Goal: Task Accomplishment & Management: Manage account settings

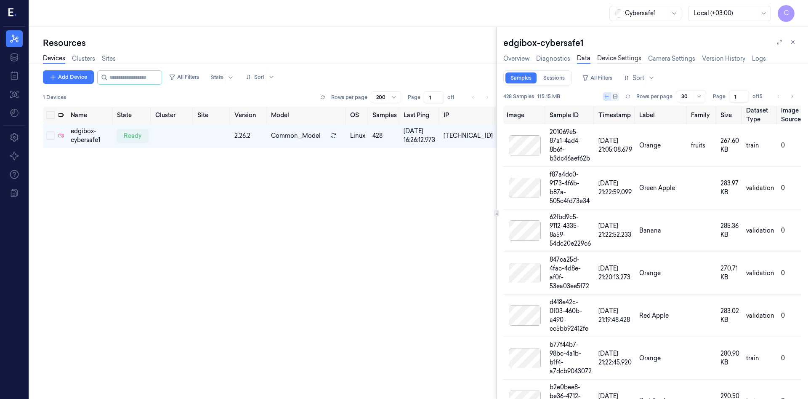
click at [615, 56] on link "Device Settings" at bounding box center [619, 59] width 44 height 10
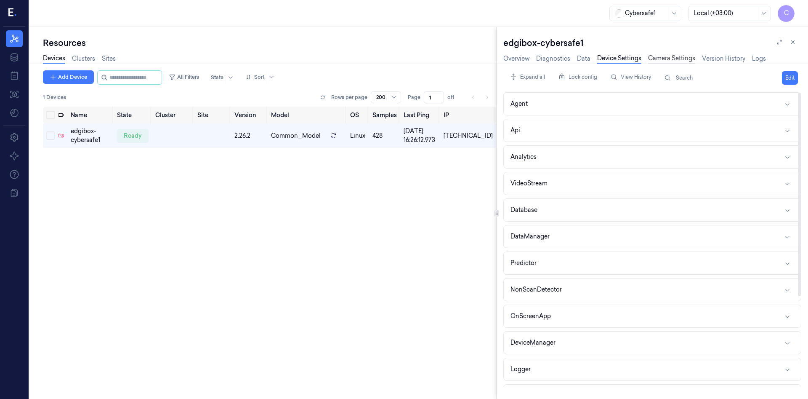
click at [670, 62] on link "Camera Settings" at bounding box center [671, 59] width 47 height 10
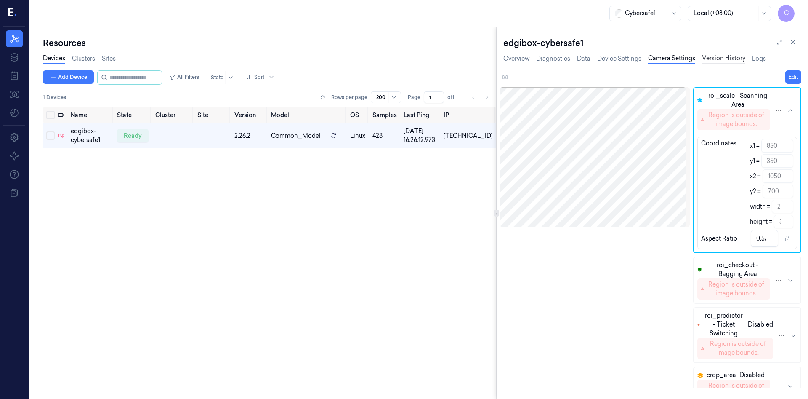
click at [733, 58] on link "Version History" at bounding box center [723, 59] width 43 height 10
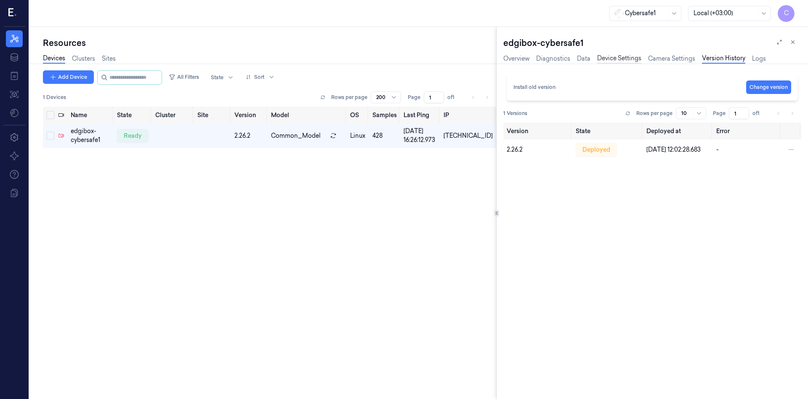
click at [633, 58] on link "Device Settings" at bounding box center [619, 59] width 44 height 10
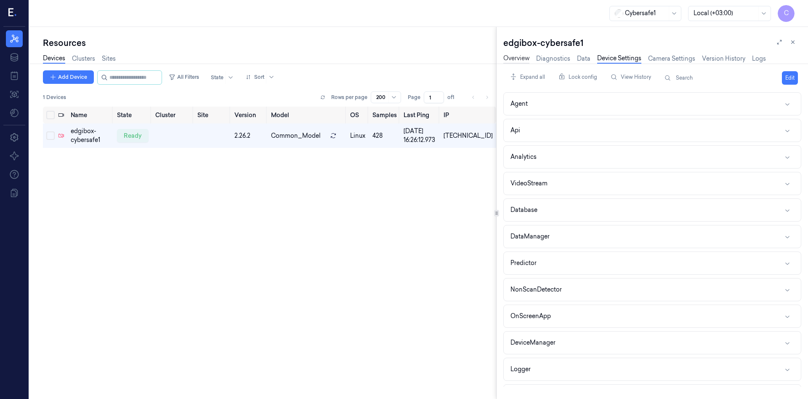
click at [509, 60] on link "Overview" at bounding box center [516, 59] width 26 height 10
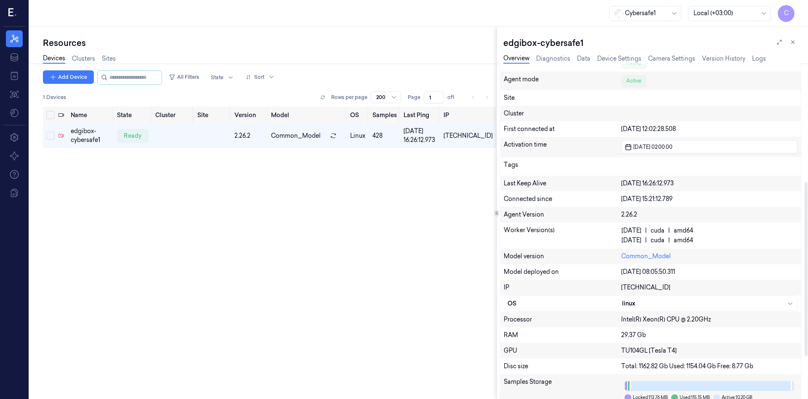
scroll to position [273, 0]
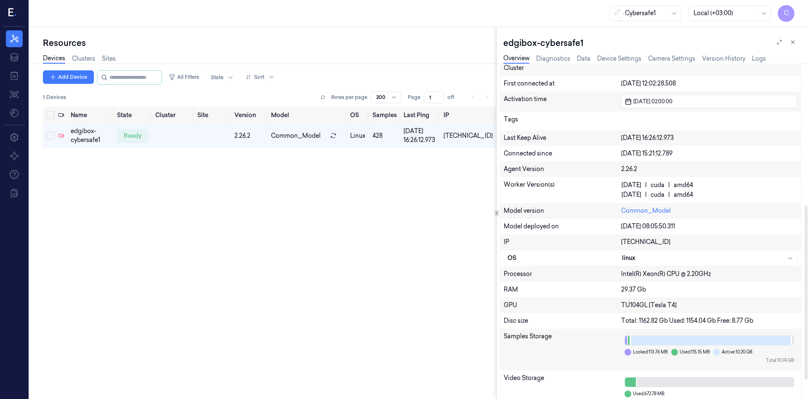
click at [641, 276] on div "Intel(R) Xeon(R) CPU @ 2.20GHz" at bounding box center [709, 273] width 176 height 9
click at [790, 254] on div "linux" at bounding box center [708, 257] width 172 height 9
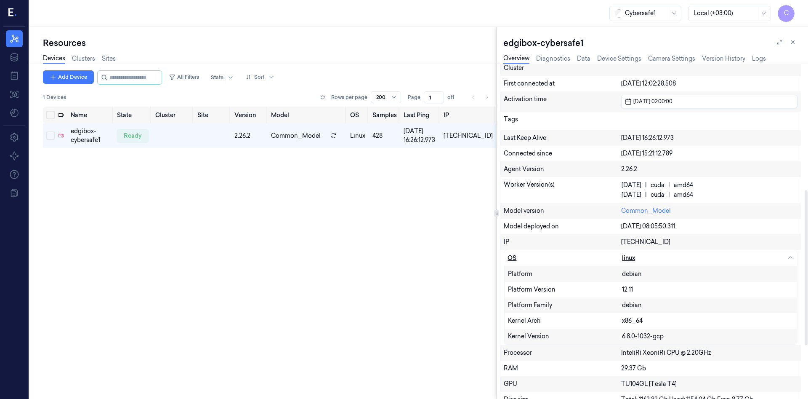
click at [790, 254] on div "linux" at bounding box center [708, 257] width 172 height 9
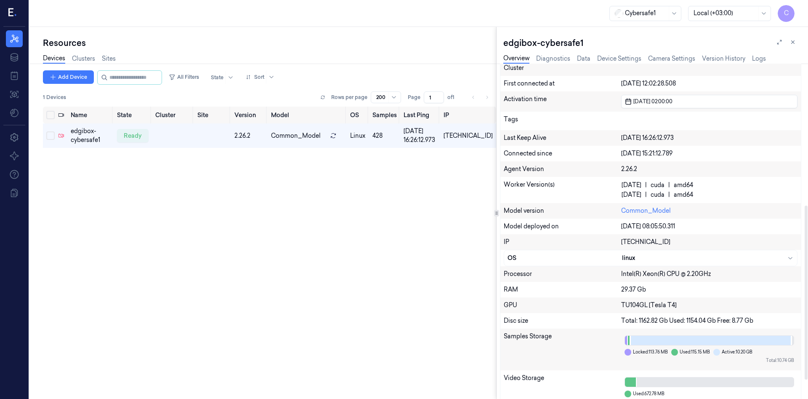
scroll to position [309, 0]
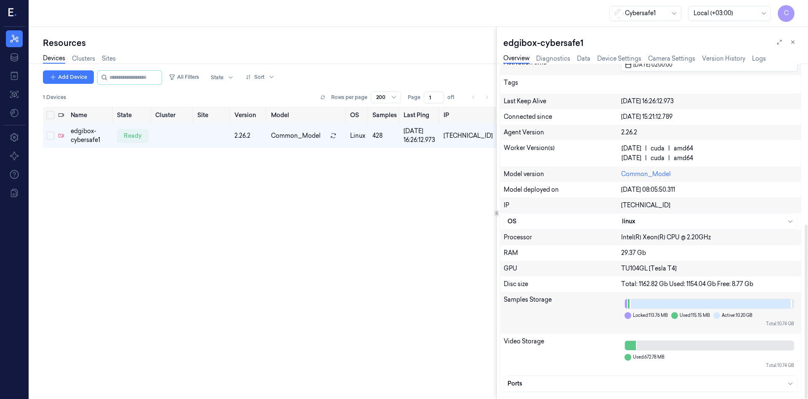
click at [628, 303] on div at bounding box center [626, 303] width 3 height 9
click at [642, 305] on div at bounding box center [708, 303] width 166 height 9
click at [659, 308] on div at bounding box center [708, 303] width 166 height 9
drag, startPoint x: 671, startPoint y: 311, endPoint x: 673, endPoint y: 316, distance: 4.9
click at [672, 313] on div "Locked: 113.76 MB Used: 115.15 MB Active: 10.20 GB Total: 10.74 GB" at bounding box center [709, 312] width 176 height 35
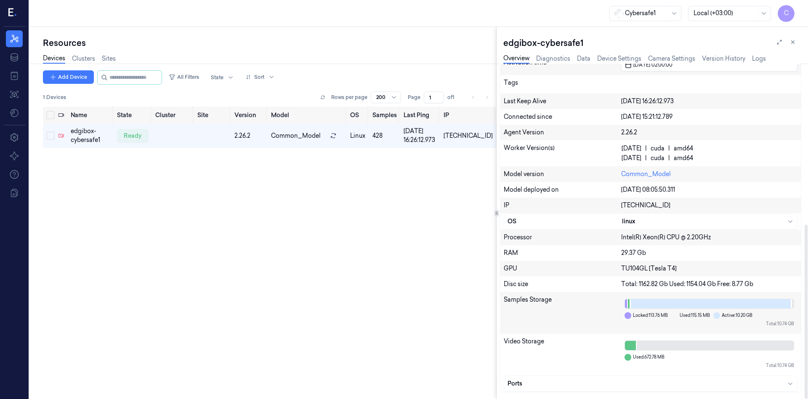
click at [674, 316] on div at bounding box center [674, 315] width 7 height 7
drag, startPoint x: 675, startPoint y: 316, endPoint x: 684, endPoint y: 315, distance: 8.9
click at [676, 316] on div at bounding box center [674, 315] width 7 height 7
click at [720, 316] on div at bounding box center [716, 315] width 7 height 7
drag, startPoint x: 766, startPoint y: 305, endPoint x: 771, endPoint y: 306, distance: 5.2
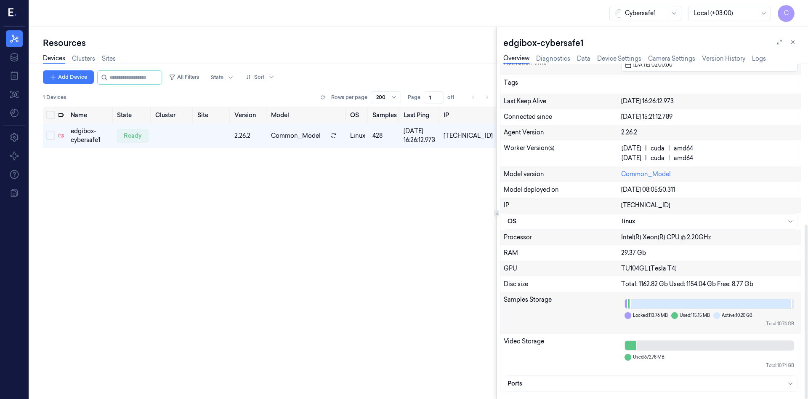
click at [770, 306] on div at bounding box center [708, 303] width 166 height 9
click at [758, 327] on div "Locked: 113.76 MB Used: 115.15 MB Active: 10.20 GB Total: 10.74 GB" at bounding box center [709, 312] width 176 height 35
click at [631, 349] on div at bounding box center [630, 345] width 11 height 9
click at [795, 384] on div "Ports" at bounding box center [650, 383] width 293 height 16
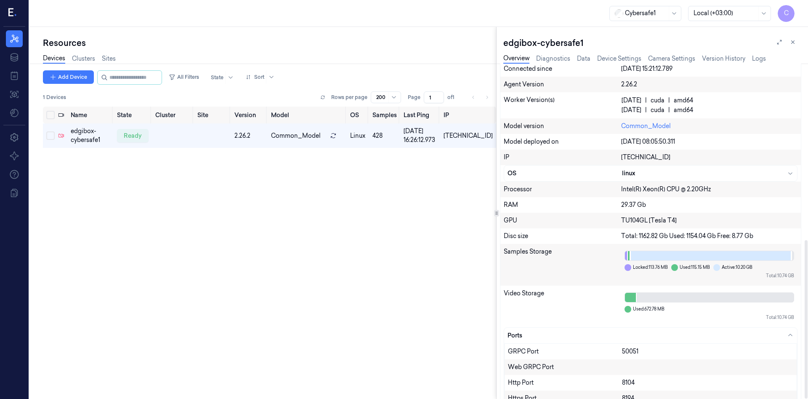
scroll to position [372, 0]
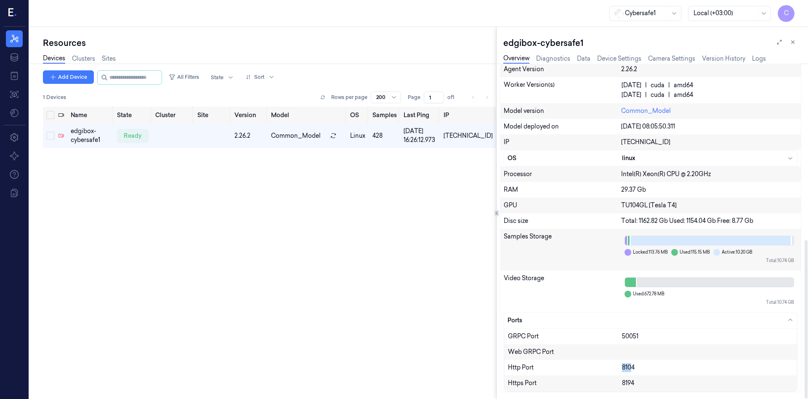
drag, startPoint x: 630, startPoint y: 366, endPoint x: 615, endPoint y: 368, distance: 14.9
click at [615, 368] on div "Http Port 8104" at bounding box center [651, 367] width 292 height 16
click at [628, 367] on div "8104" at bounding box center [707, 367] width 171 height 9
click at [519, 363] on div "Http Port" at bounding box center [565, 367] width 114 height 9
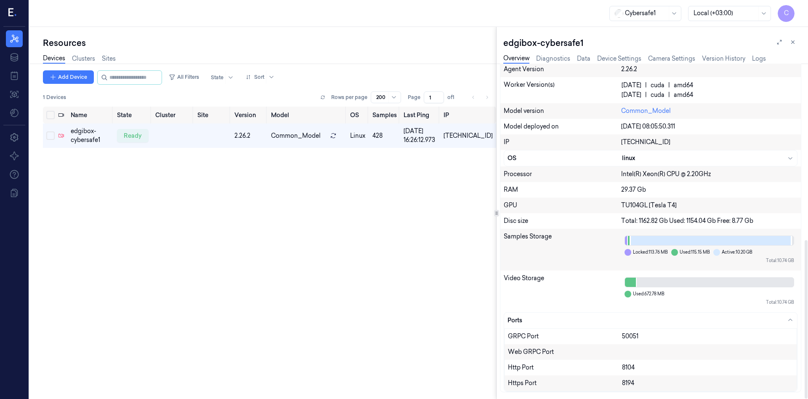
click at [531, 369] on div "Http Port" at bounding box center [565, 367] width 114 height 9
drag, startPoint x: 614, startPoint y: 365, endPoint x: 609, endPoint y: 365, distance: 5.5
click at [609, 365] on div "Http Port 8104" at bounding box center [651, 367] width 292 height 16
copy div "8104"
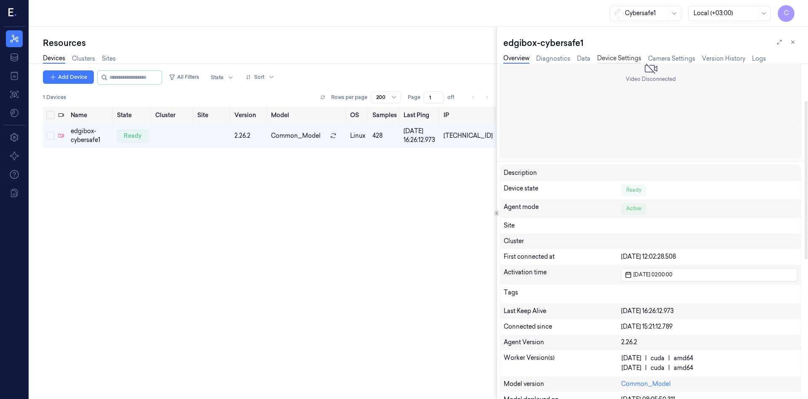
scroll to position [0, 0]
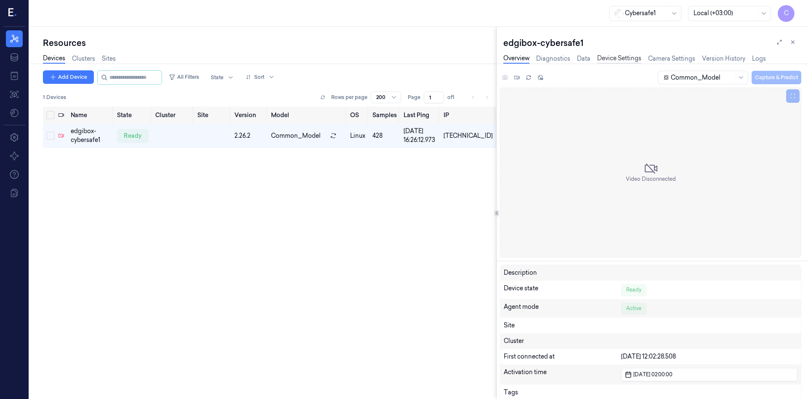
click at [610, 58] on link "Device Settings" at bounding box center [619, 59] width 44 height 10
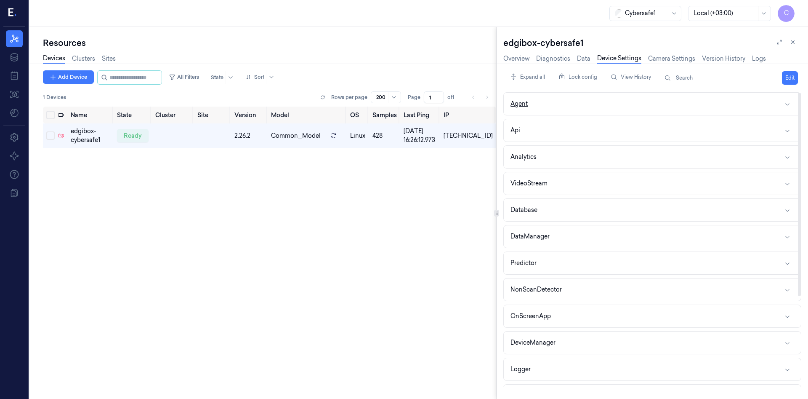
click at [526, 105] on div "Agent" at bounding box center [519, 103] width 17 height 9
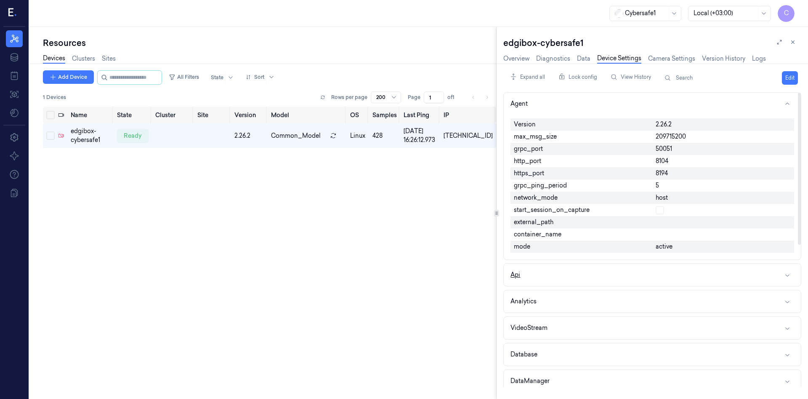
click at [619, 274] on button "Api" at bounding box center [652, 274] width 297 height 22
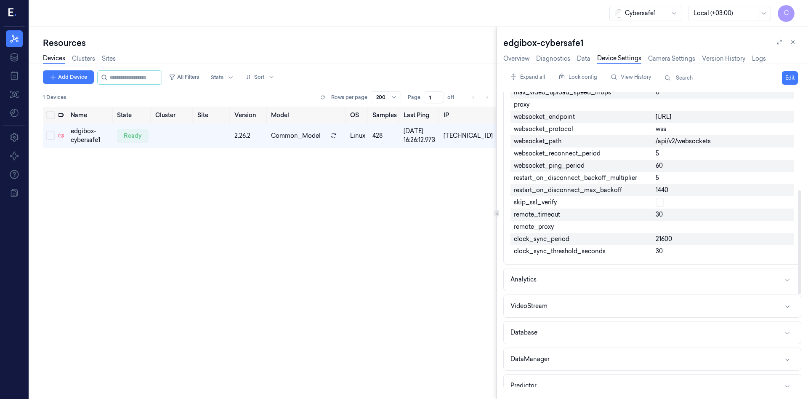
scroll to position [318, 0]
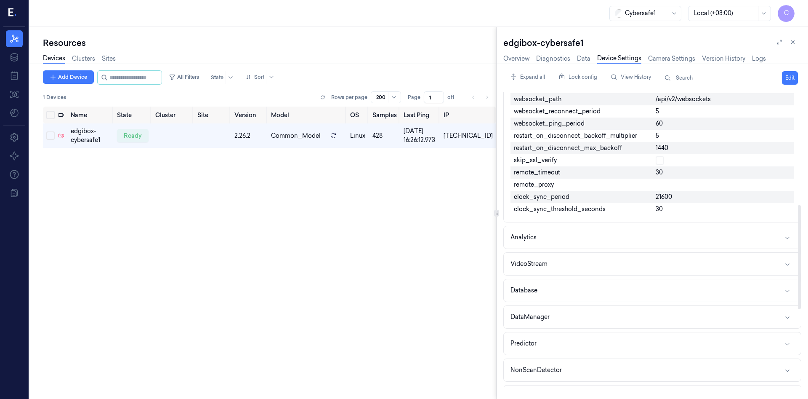
click at [620, 241] on button "Analytics" at bounding box center [652, 237] width 297 height 22
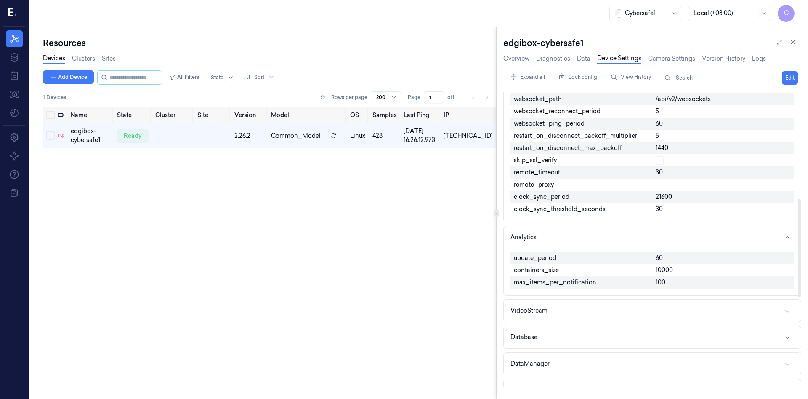
click at [632, 322] on button "VideoStream" at bounding box center [652, 310] width 297 height 22
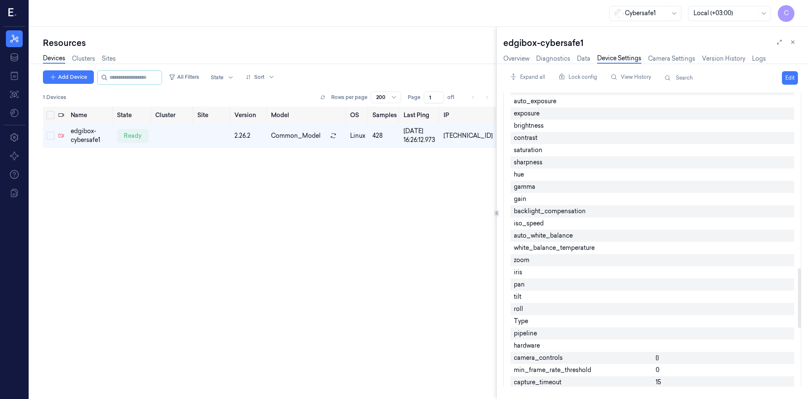
scroll to position [864, 0]
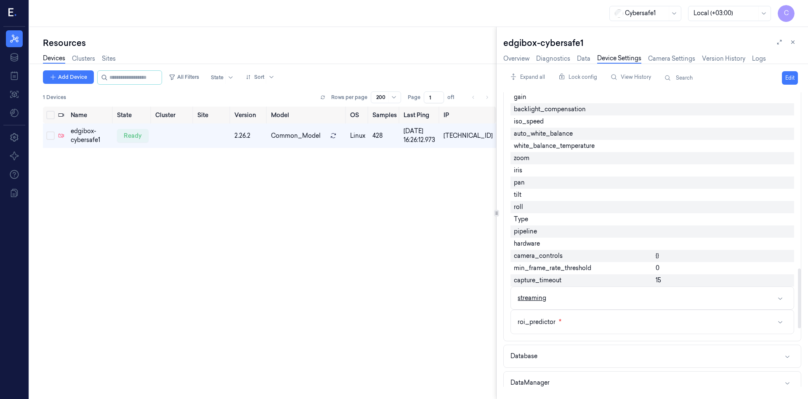
click at [605, 309] on button "streaming" at bounding box center [652, 298] width 283 height 22
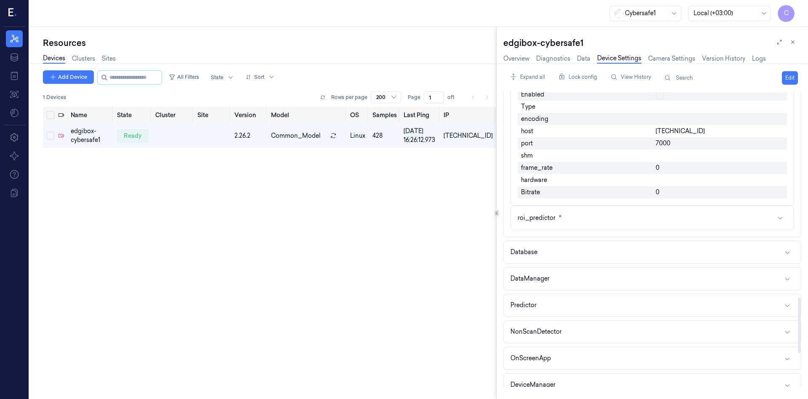
scroll to position [1091, 0]
click at [598, 226] on button "roi_predictor *" at bounding box center [652, 214] width 283 height 24
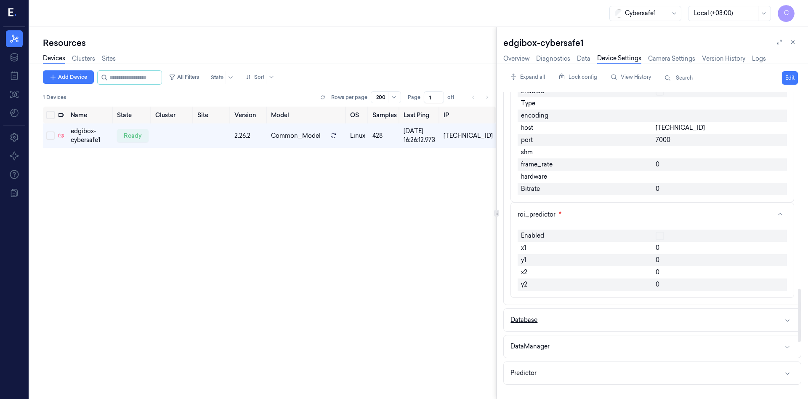
click at [599, 331] on button "Database" at bounding box center [652, 320] width 297 height 22
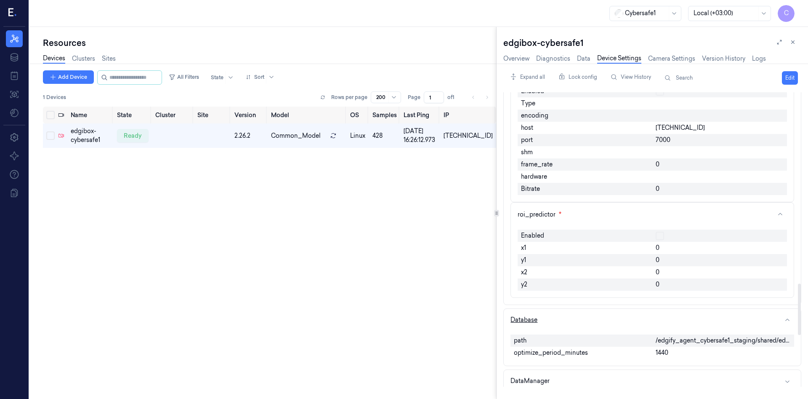
scroll to position [1273, 0]
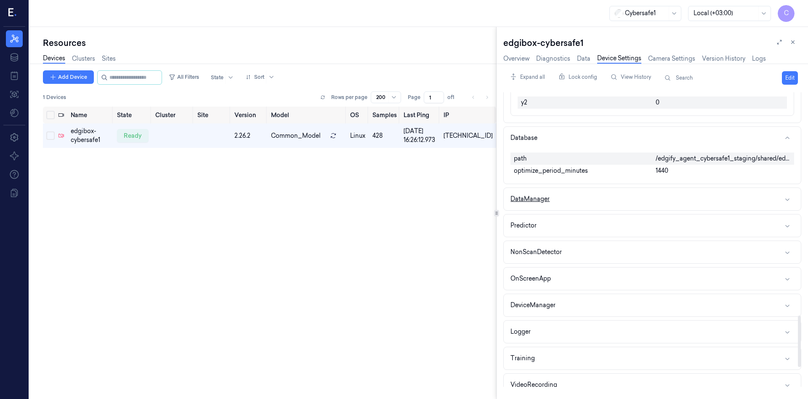
click at [634, 209] on button "DataManager" at bounding box center [652, 199] width 297 height 22
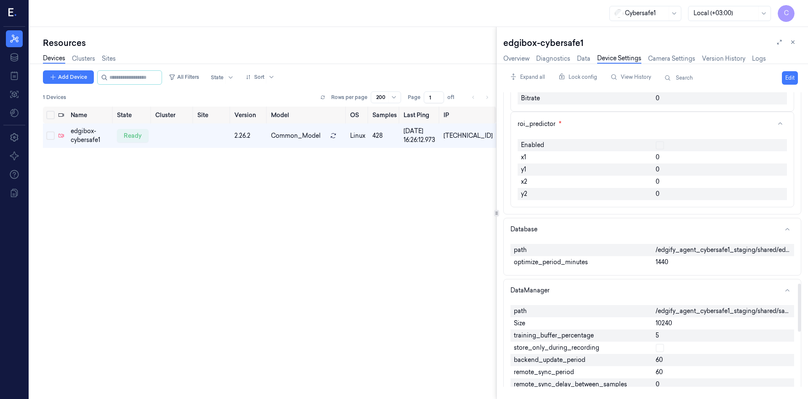
scroll to position [1045, 0]
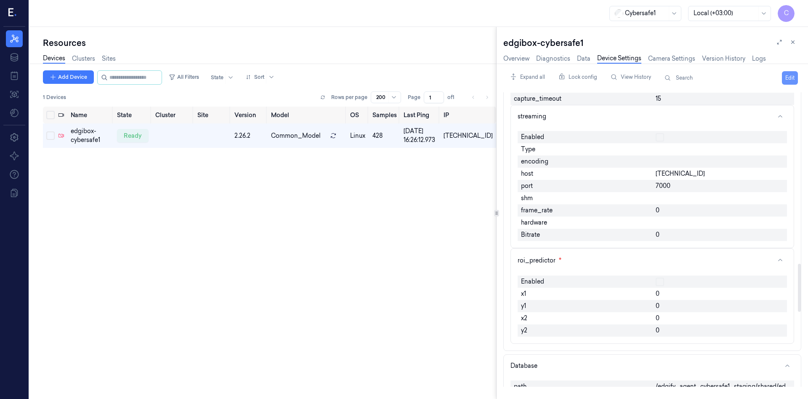
click at [794, 74] on button "Edit" at bounding box center [790, 77] width 16 height 13
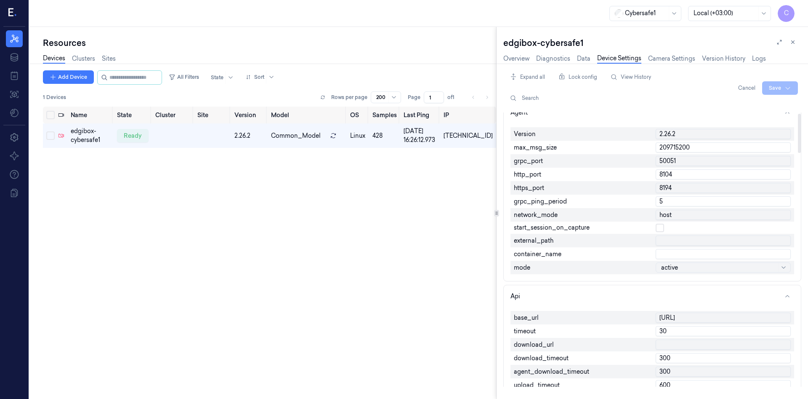
scroll to position [0, 0]
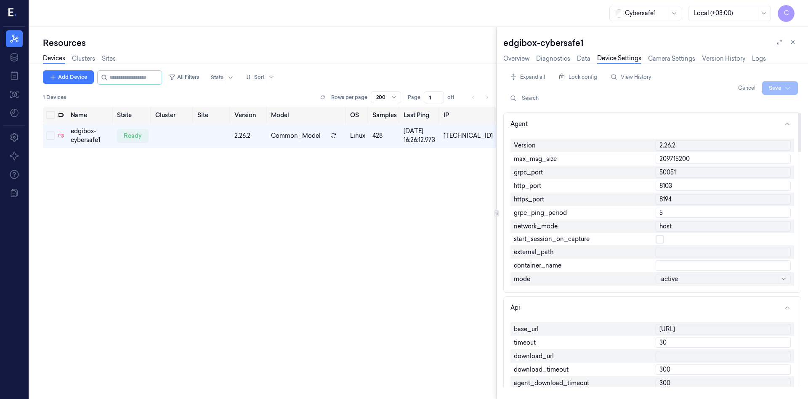
click at [782, 188] on input "8103" at bounding box center [723, 186] width 135 height 10
click at [784, 184] on input "8104" at bounding box center [723, 186] width 135 height 10
click at [784, 186] on input "8103" at bounding box center [723, 186] width 135 height 10
type input "8102"
click at [785, 187] on input "8102" at bounding box center [723, 186] width 135 height 10
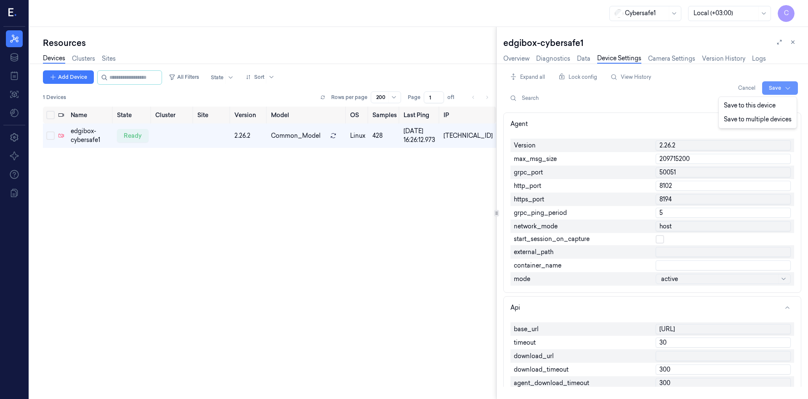
click at [782, 88] on html "C Resources Data Jobs Models Settings About Support Documentation Cybersafe1 Lo…" at bounding box center [404, 199] width 808 height 399
click at [760, 106] on div "Save to this device" at bounding box center [758, 105] width 74 height 14
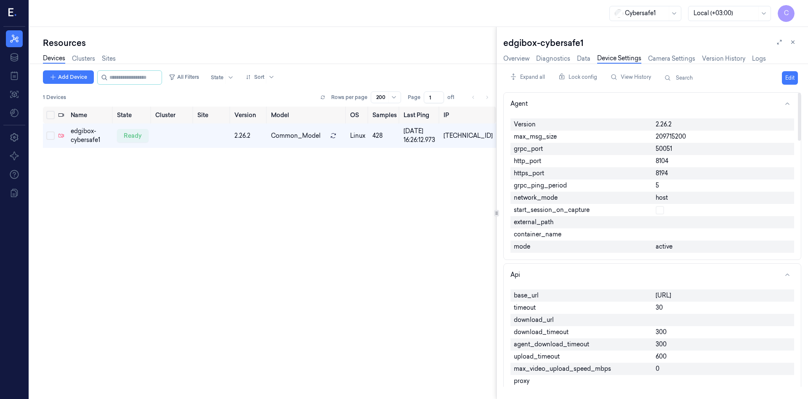
click at [670, 237] on div at bounding box center [723, 234] width 142 height 12
click at [791, 77] on button "Edit" at bounding box center [790, 77] width 16 height 13
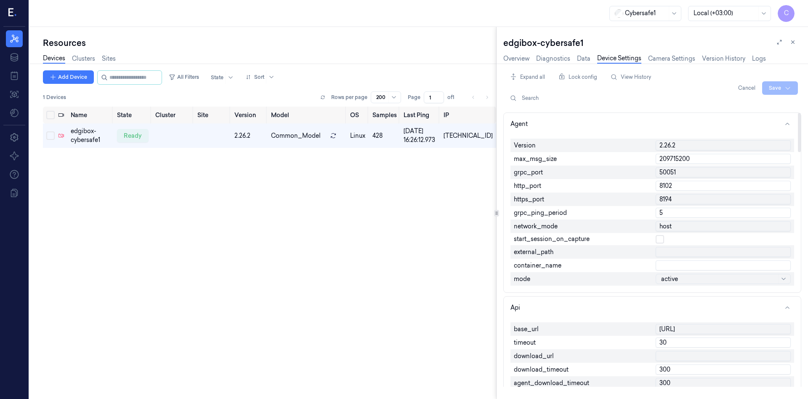
click at [676, 264] on input "text" at bounding box center [723, 265] width 135 height 10
type input "test"
click at [774, 86] on html "C Resources Data Jobs Models Settings About Support Documentation Cybersafe1 Lo…" at bounding box center [404, 199] width 808 height 399
click at [750, 106] on div "Save to this device" at bounding box center [758, 105] width 74 height 14
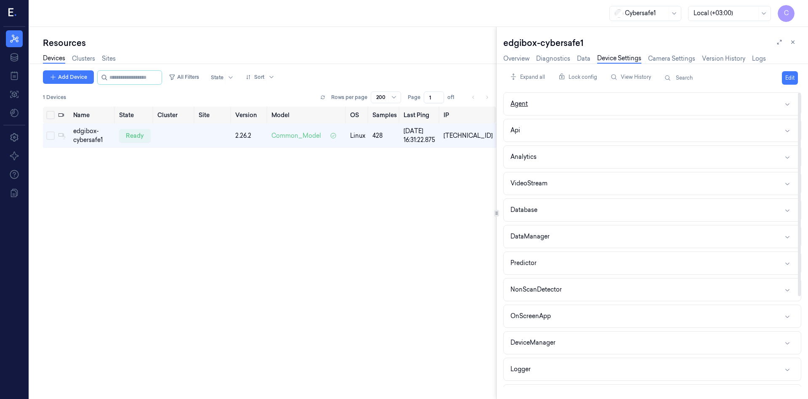
click at [710, 96] on button "Agent" at bounding box center [652, 104] width 297 height 22
click at [580, 92] on div "Expand all Lock config View History Search Edit Agent Api Analytics VideoStream…" at bounding box center [652, 228] width 298 height 316
click at [570, 102] on button "Agent" at bounding box center [652, 104] width 297 height 22
click at [582, 101] on button "Agent" at bounding box center [652, 104] width 297 height 22
click at [568, 103] on button "Agent" at bounding box center [652, 104] width 297 height 22
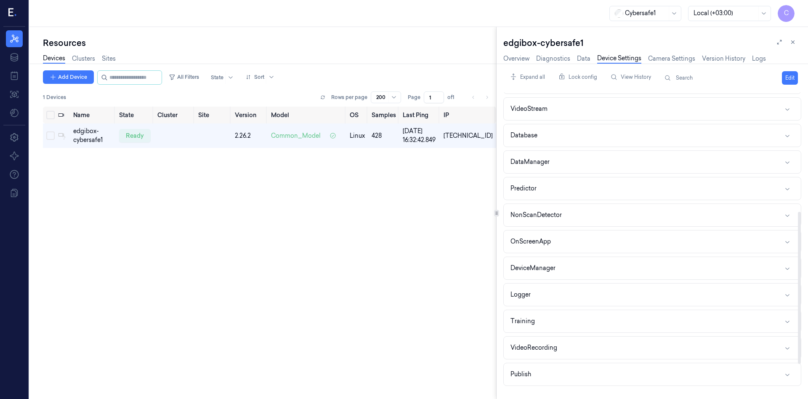
scroll to position [273, 0]
click at [544, 349] on button "Webhooks" at bounding box center [652, 346] width 297 height 22
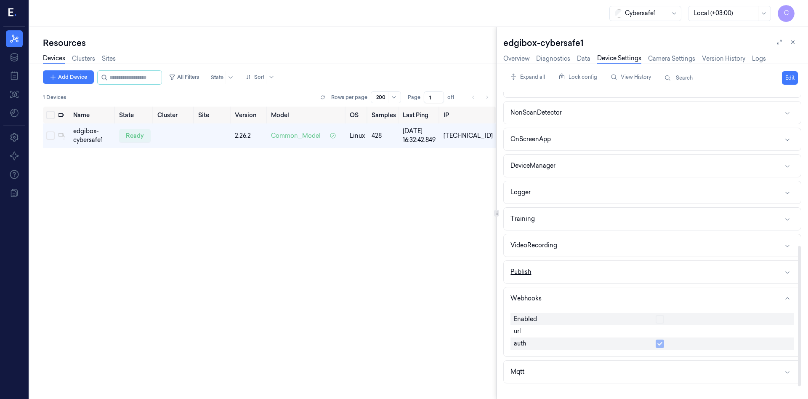
click at [557, 272] on button "Publish" at bounding box center [652, 272] width 297 height 22
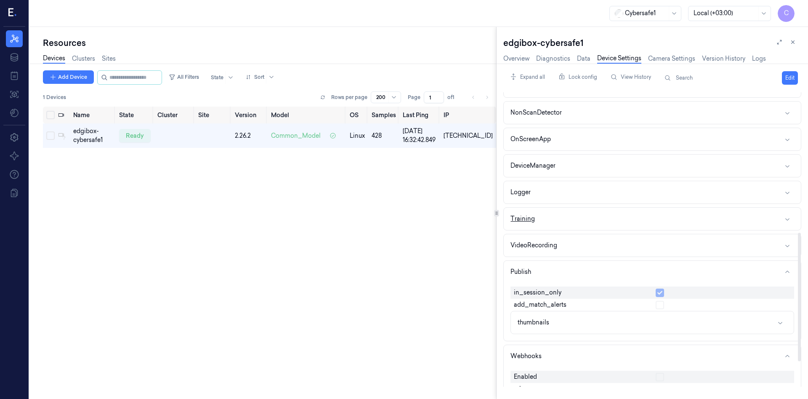
click at [786, 215] on button "Training" at bounding box center [652, 218] width 297 height 22
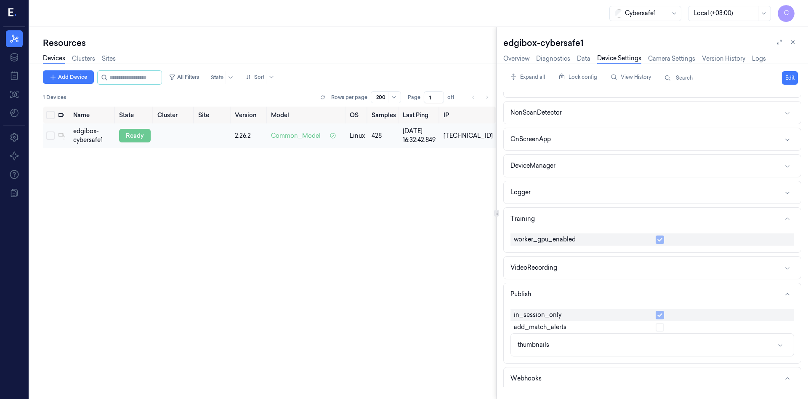
click at [140, 139] on div "ready" at bounding box center [135, 135] width 32 height 13
click at [143, 134] on div "ready" at bounding box center [135, 135] width 32 height 13
click at [796, 40] on button at bounding box center [793, 42] width 10 height 10
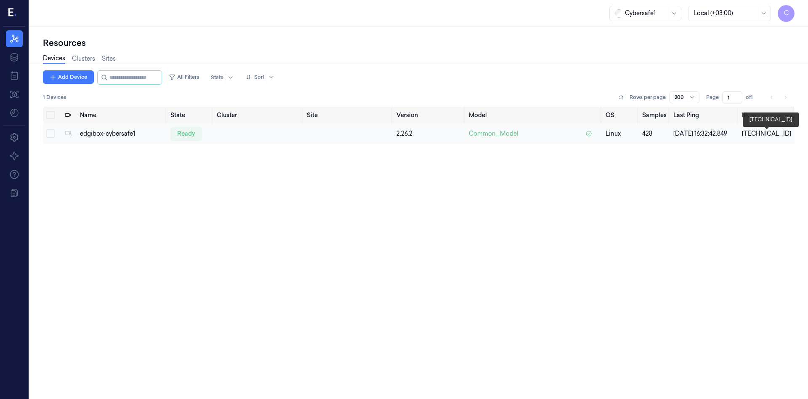
click at [771, 134] on div "35.221.30.181" at bounding box center [766, 133] width 49 height 9
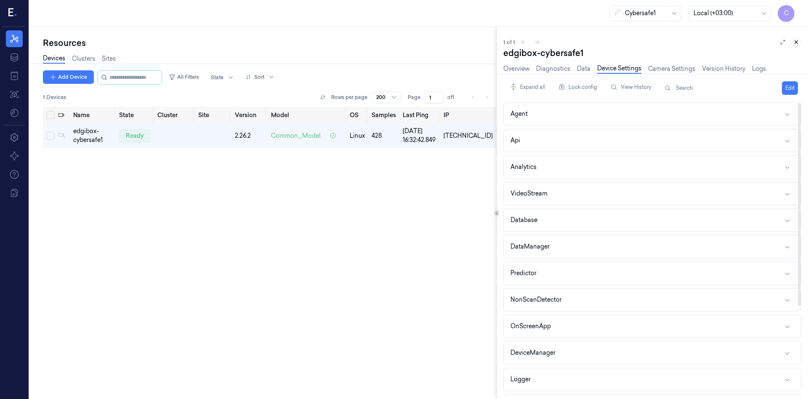
click at [797, 41] on icon at bounding box center [796, 42] width 6 height 6
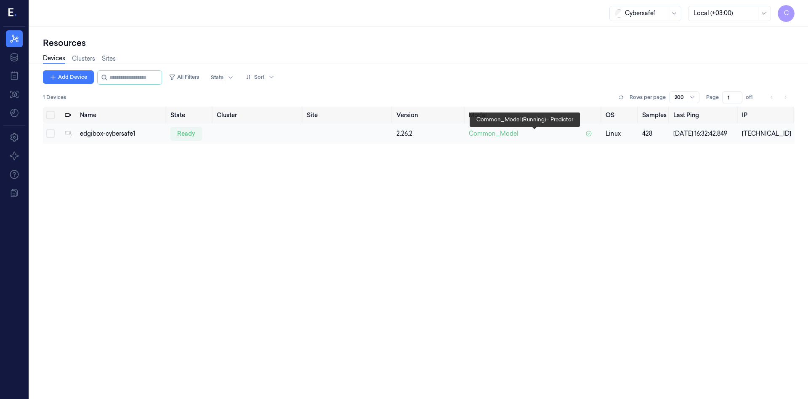
click at [584, 138] on div "Common_Model" at bounding box center [534, 133] width 130 height 9
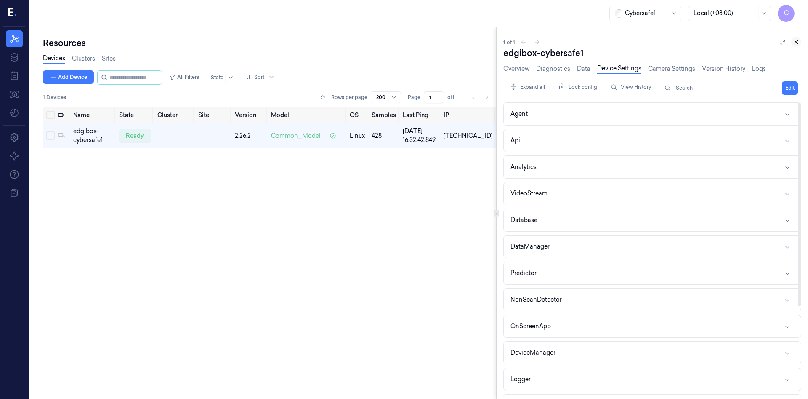
click at [797, 38] on button at bounding box center [796, 42] width 10 height 10
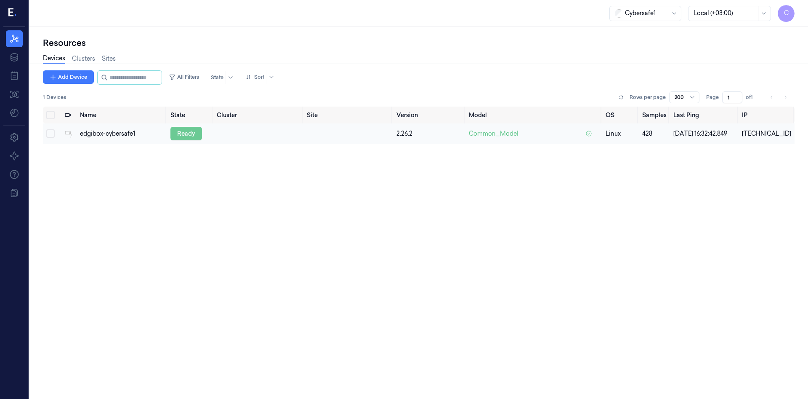
click at [192, 133] on div "ready" at bounding box center [186, 133] width 32 height 13
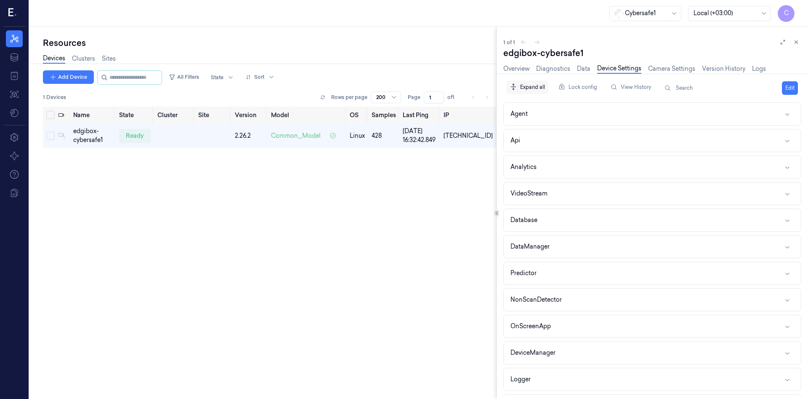
click at [524, 88] on div "Expand all" at bounding box center [528, 87] width 42 height 16
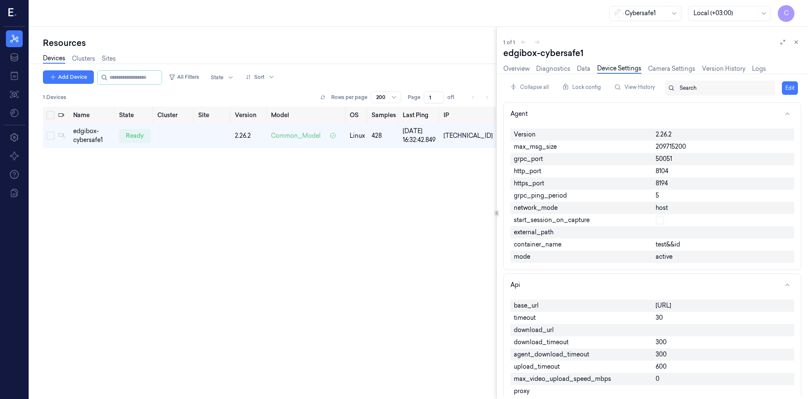
click at [682, 88] on div at bounding box center [724, 88] width 89 height 8
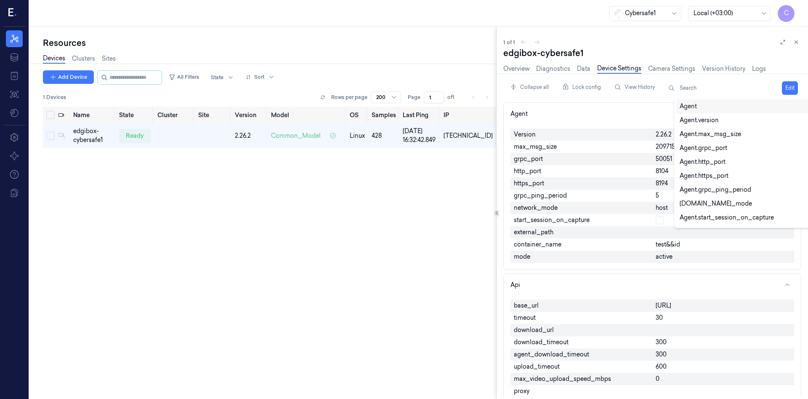
click at [697, 108] on div "Agent" at bounding box center [688, 106] width 17 height 9
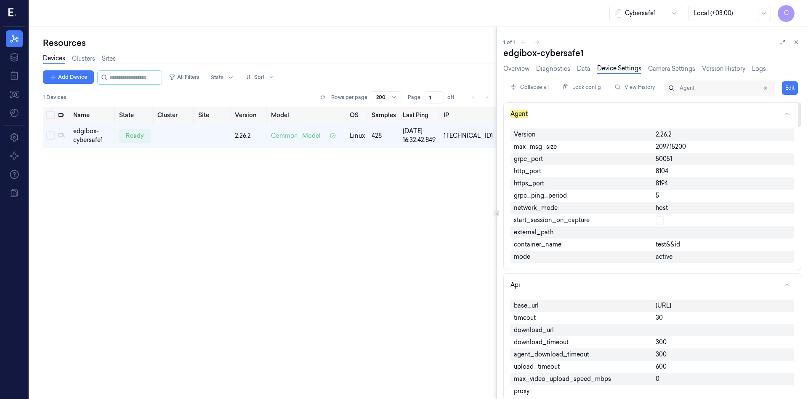
click at [676, 88] on div "Agent" at bounding box center [723, 87] width 97 height 15
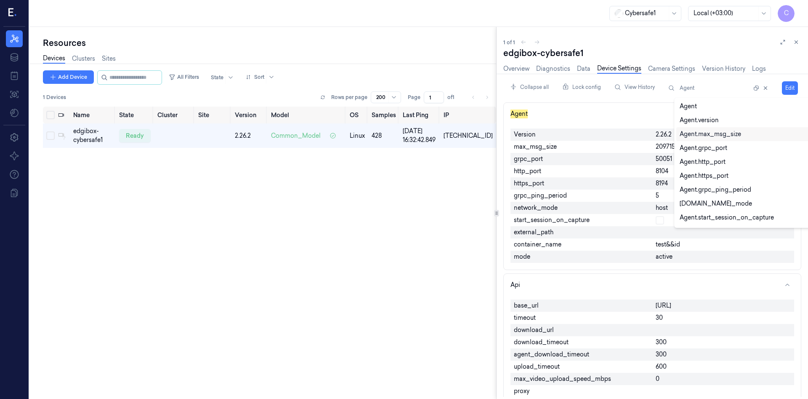
click at [713, 128] on div "Agent.max_msg_size" at bounding box center [756, 134] width 160 height 14
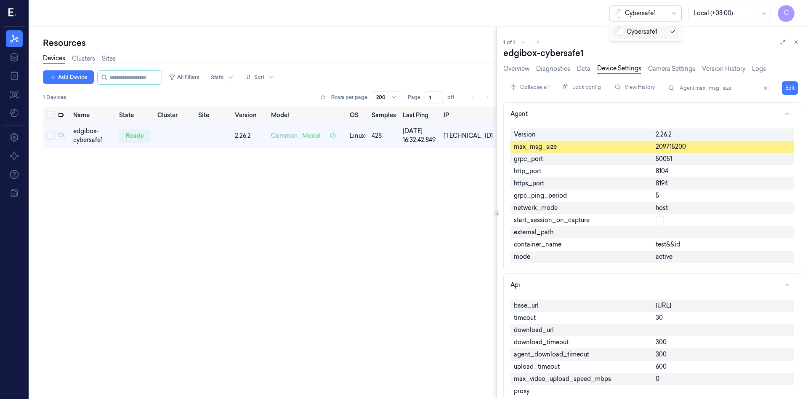
click at [668, 13] on div "Cybersafe1" at bounding box center [645, 13] width 72 height 15
click at [625, 32] on div "Cybersafe1" at bounding box center [636, 31] width 43 height 9
click at [85, 58] on link "Clusters" at bounding box center [83, 59] width 23 height 10
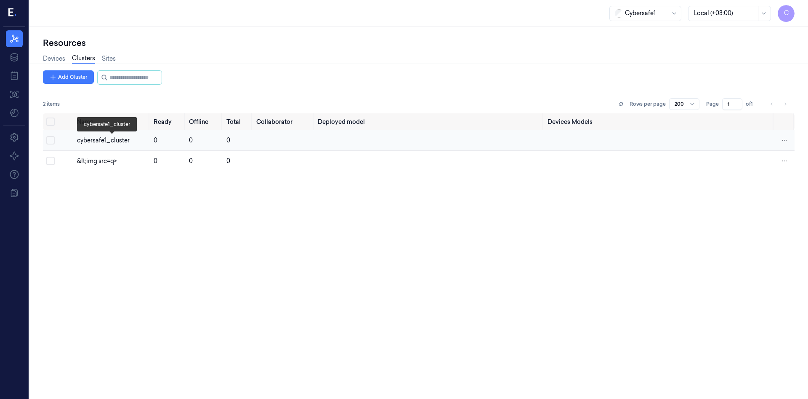
click at [123, 140] on div "cybersafe1_cluster" at bounding box center [112, 140] width 70 height 9
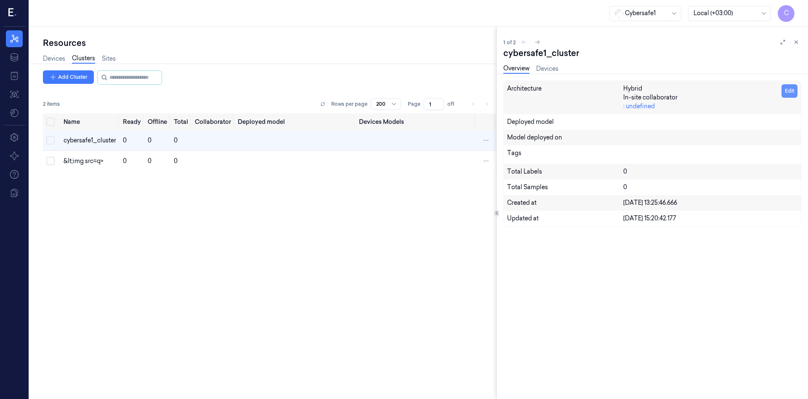
click at [790, 93] on button "Edit" at bounding box center [790, 90] width 16 height 13
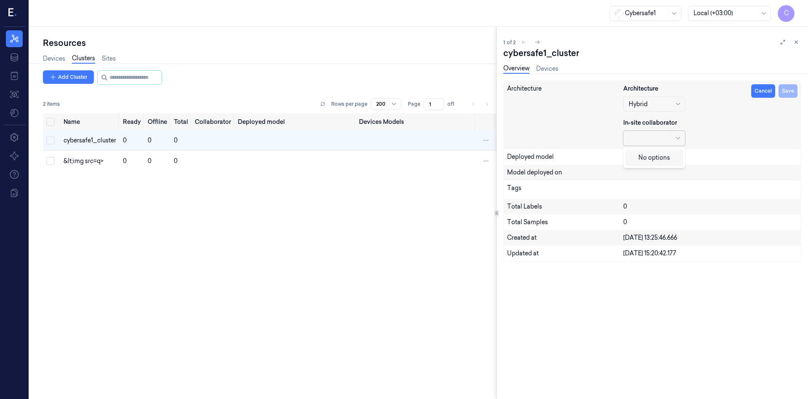
click at [669, 134] on div at bounding box center [650, 138] width 42 height 9
click at [649, 161] on div "No options" at bounding box center [654, 157] width 58 height 16
click at [630, 140] on input "text" at bounding box center [629, 138] width 1 height 9
type input "h"
type input "<img src=q>"
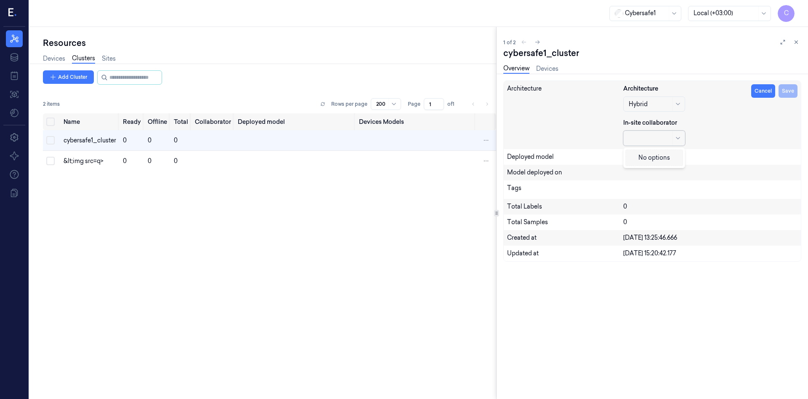
click at [712, 154] on div "Deployed model" at bounding box center [652, 156] width 290 height 9
click at [658, 138] on div at bounding box center [650, 138] width 42 height 9
click at [588, 127] on div "Architecture" at bounding box center [565, 114] width 116 height 61
click at [766, 93] on button "Cancel" at bounding box center [763, 90] width 24 height 13
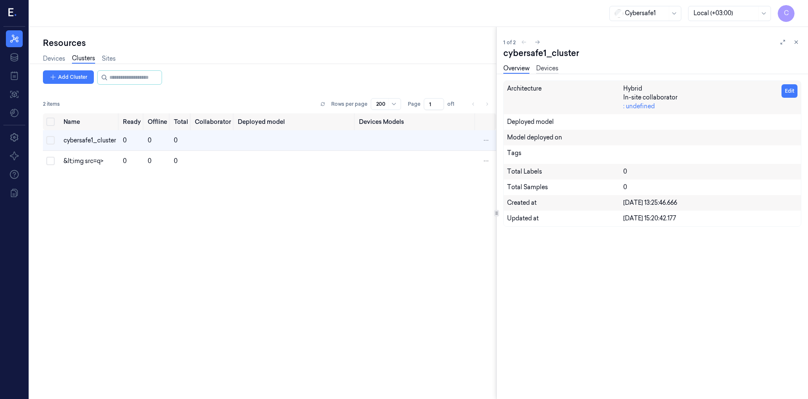
click at [545, 65] on link "Devices" at bounding box center [547, 69] width 22 height 10
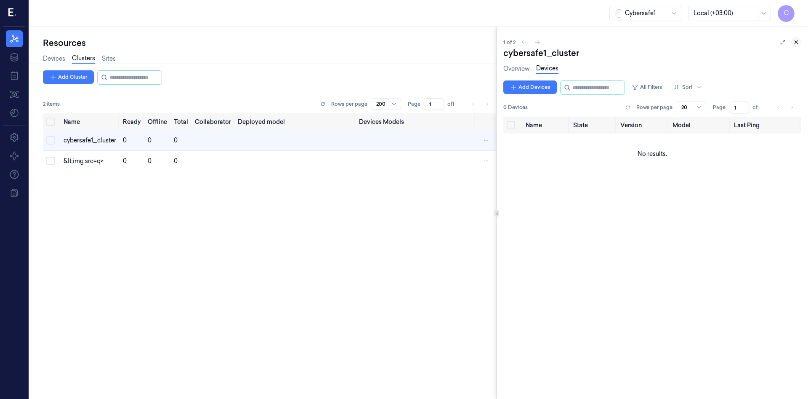
click at [794, 43] on icon at bounding box center [796, 42] width 6 height 6
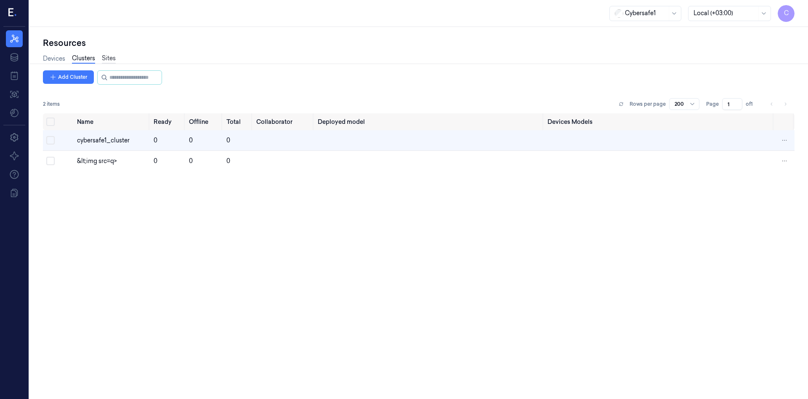
click at [110, 61] on link "Sites" at bounding box center [109, 59] width 14 height 10
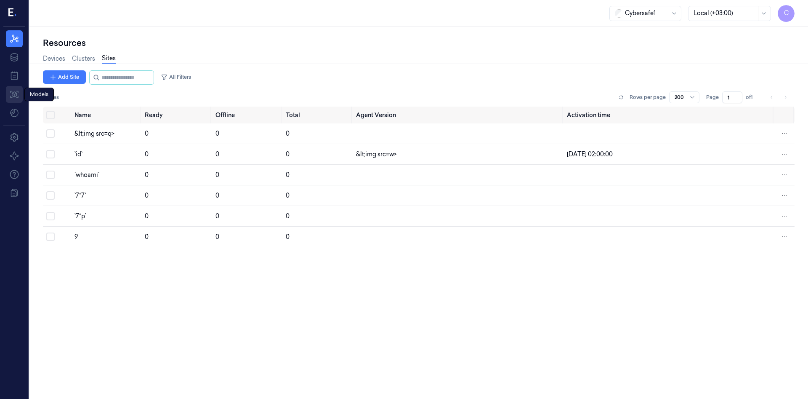
click at [18, 94] on icon at bounding box center [14, 94] width 10 height 10
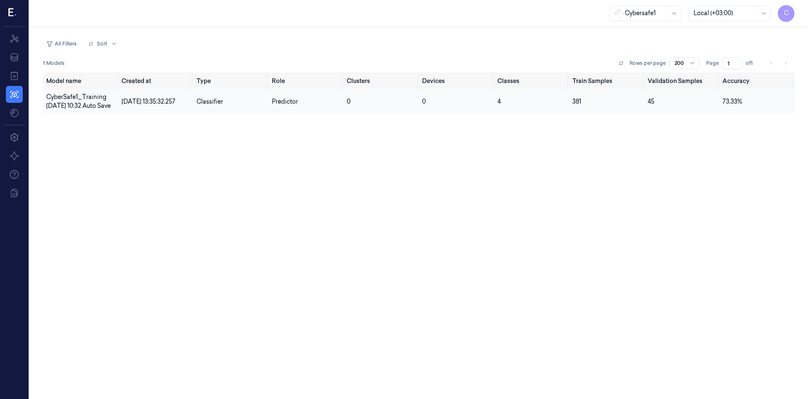
click at [658, 106] on td "45" at bounding box center [681, 101] width 75 height 24
click at [613, 106] on td "381" at bounding box center [606, 101] width 75 height 24
click at [602, 106] on td "381" at bounding box center [606, 101] width 75 height 24
drag, startPoint x: 569, startPoint y: 104, endPoint x: 507, endPoint y: 101, distance: 62.4
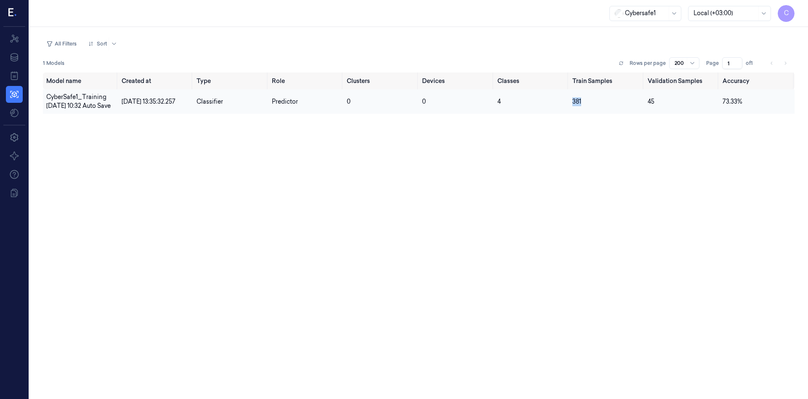
click at [567, 104] on tr "CyberSafe1_Training 2025-08-12 10:32 Auto Save 12/08/2025 13:35:32.257 Classifi…" at bounding box center [419, 101] width 752 height 24
click at [505, 102] on td "4" at bounding box center [531, 101] width 75 height 24
drag, startPoint x: 476, startPoint y: 106, endPoint x: 453, endPoint y: 107, distance: 23.2
click at [474, 107] on td "0" at bounding box center [456, 101] width 75 height 24
drag, startPoint x: 453, startPoint y: 107, endPoint x: 80, endPoint y: 103, distance: 372.9
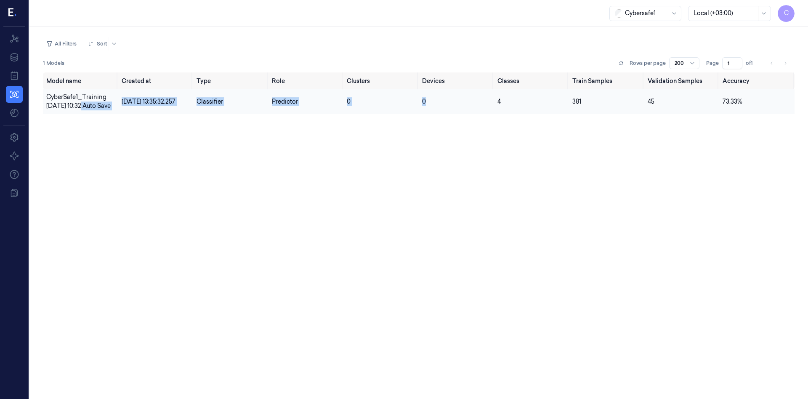
click at [80, 103] on tr "CyberSafe1_Training 2025-08-12 10:32 Auto Save 12/08/2025 13:35:32.257 Classifi…" at bounding box center [419, 101] width 752 height 24
click at [80, 103] on span "CyberSafe1_Training 2025-08-12 10:32 Auto Save" at bounding box center [78, 101] width 64 height 16
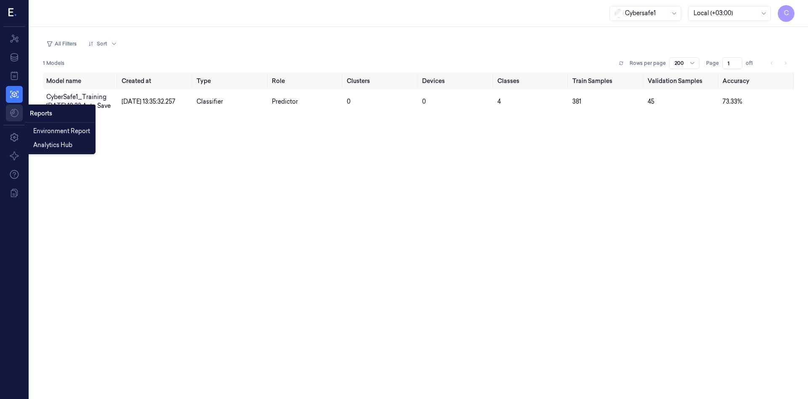
click at [15, 114] on html "C Resources Data Jobs Models Settings About Support Documentation Cybersafe1 Lo…" at bounding box center [404, 199] width 808 height 399
click at [49, 147] on span "Analytics Hub" at bounding box center [52, 145] width 39 height 9
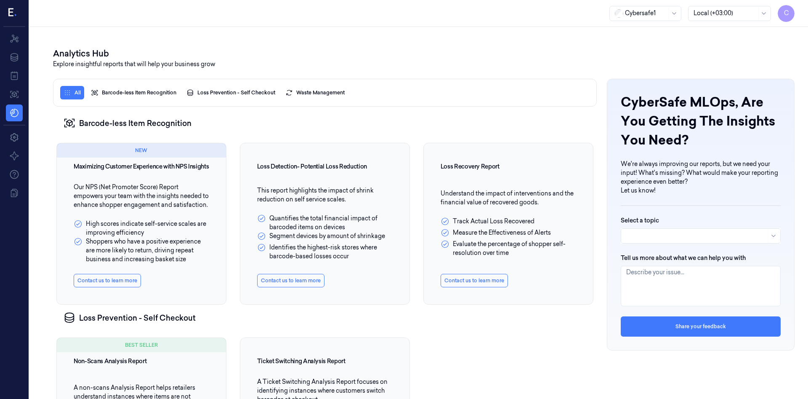
click at [108, 124] on div "Barcode-less Item Recognition" at bounding box center [325, 122] width 544 height 33
click at [160, 91] on button "Barcode-less Item Recognition" at bounding box center [134, 92] width 92 height 13
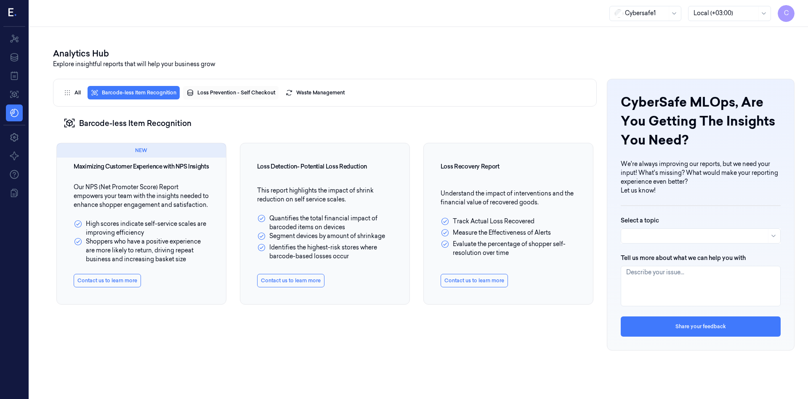
click at [213, 91] on button "Loss Prevention - Self Checkout" at bounding box center [231, 92] width 96 height 13
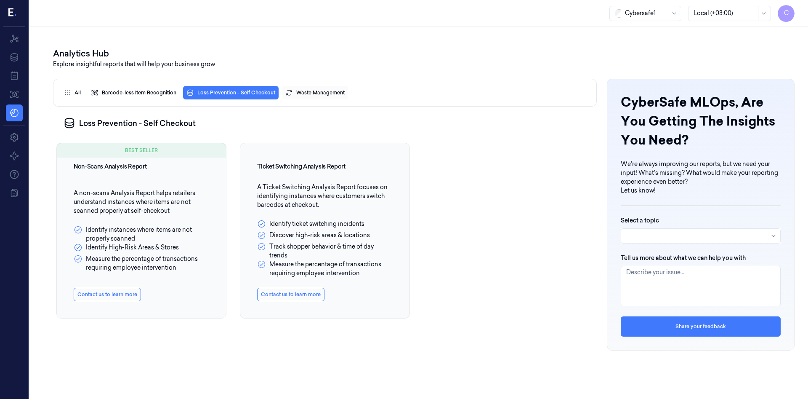
click at [310, 91] on button "Waste Management" at bounding box center [315, 92] width 66 height 13
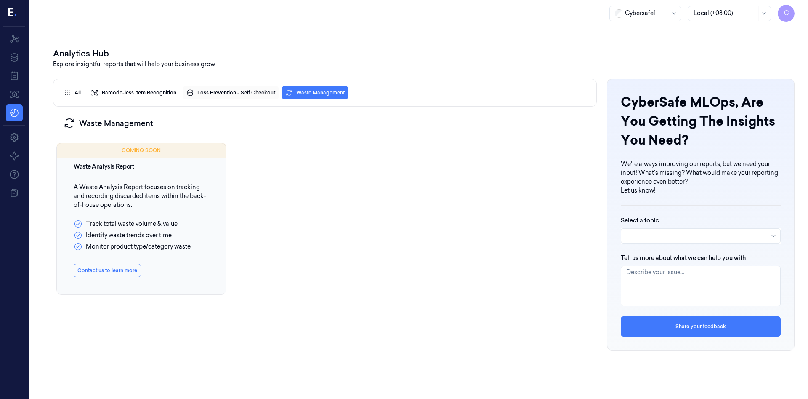
click at [216, 93] on button "Loss Prevention - Self Checkout" at bounding box center [231, 92] width 96 height 13
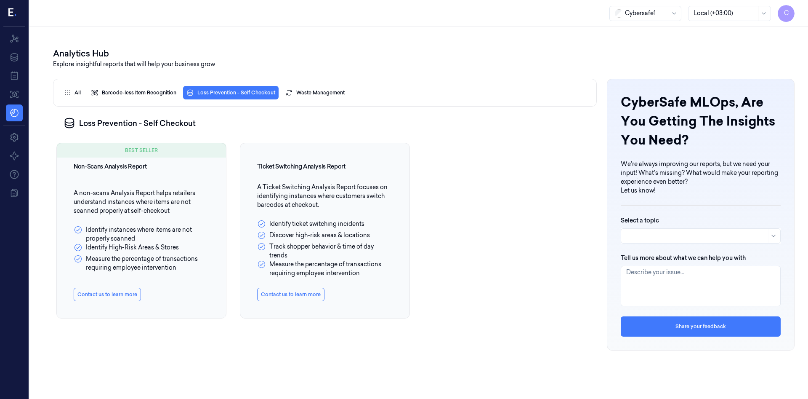
click at [88, 231] on div "Identify instances where items are not properly scanned" at bounding box center [142, 234] width 136 height 18
click at [117, 206] on div "A non-scans Analysis Report helps retailers understand instances where items ar…" at bounding box center [142, 230] width 136 height 83
drag, startPoint x: 151, startPoint y: 154, endPoint x: 291, endPoint y: 223, distance: 155.9
click at [282, 231] on div "BEST SELLER Non-Scans Analysis Report A non-scans Analysis Report helps retaile…" at bounding box center [325, 227] width 544 height 176
drag, startPoint x: 352, startPoint y: 205, endPoint x: 401, endPoint y: 206, distance: 48.8
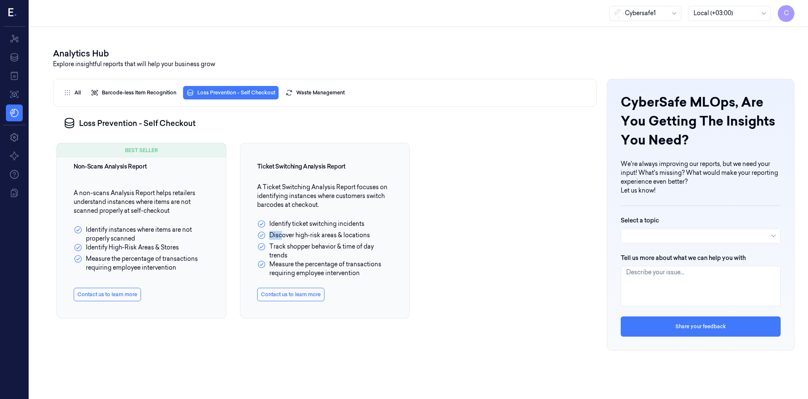
click at [370, 209] on div "A Ticket Switching Analysis Report focuses on identifying instances where custo…" at bounding box center [325, 230] width 136 height 95
click at [462, 192] on div "BEST SELLER Non-Scans Analysis Report A non-scans Analysis Report helps retaile…" at bounding box center [325, 227] width 544 height 176
drag, startPoint x: 499, startPoint y: 239, endPoint x: 489, endPoint y: 242, distance: 10.0
click at [489, 242] on div "BEST SELLER Non-Scans Analysis Report A non-scans Analysis Report helps retaile…" at bounding box center [325, 227] width 544 height 176
click at [19, 93] on link "Models" at bounding box center [14, 94] width 17 height 17
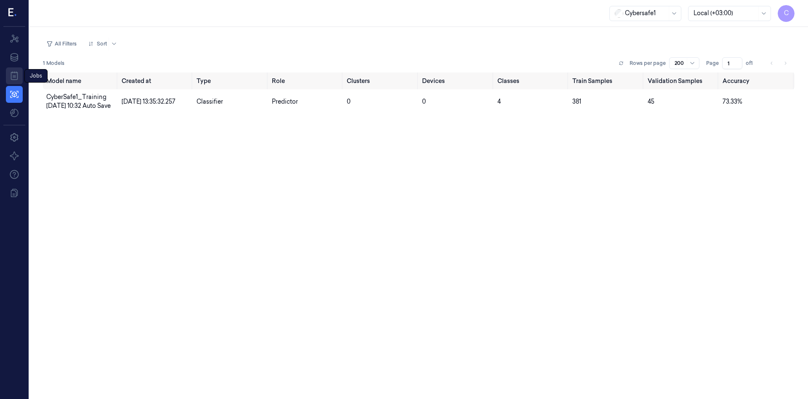
click at [13, 71] on icon at bounding box center [14, 76] width 10 height 10
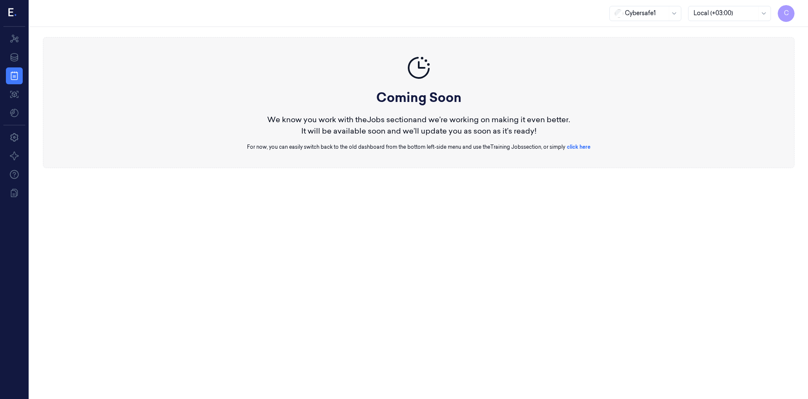
click at [583, 146] on link "click here" at bounding box center [579, 147] width 24 height 6
click at [580, 142] on div "Coming Soon We know you work with the Jobs section and we’re working on making …" at bounding box center [418, 102] width 343 height 96
click at [579, 145] on link "click here" at bounding box center [579, 147] width 24 height 6
